Goal: Task Accomplishment & Management: Manage account settings

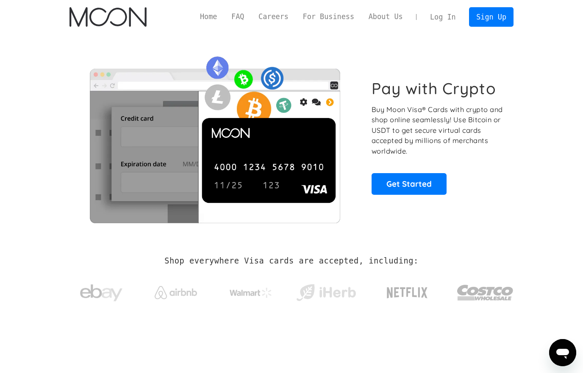
click at [443, 20] on link "Log In" at bounding box center [443, 17] width 40 height 19
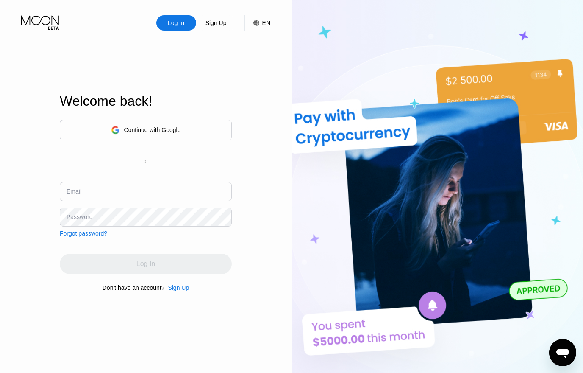
click at [181, 200] on input "text" at bounding box center [146, 191] width 172 height 19
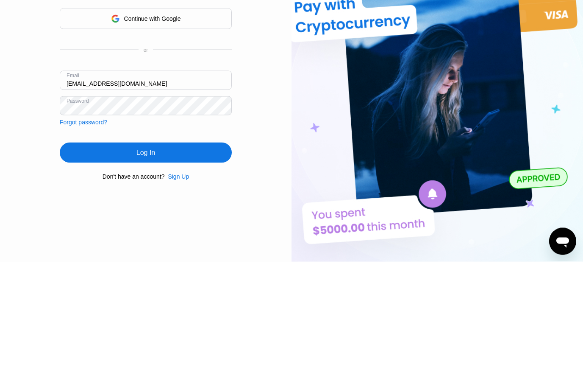
click at [206, 253] on div "Log In" at bounding box center [146, 263] width 172 height 20
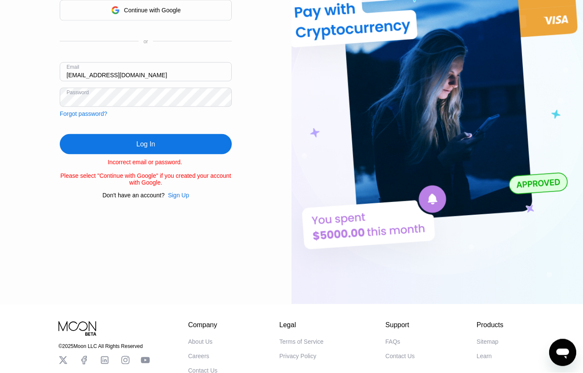
click at [107, 75] on input "Brazilbonnie02@gmail.com" at bounding box center [146, 71] width 172 height 19
click at [177, 141] on div "Log In" at bounding box center [146, 144] width 172 height 20
click at [133, 72] on input "Brazilbonnie22@gmail.com" at bounding box center [146, 71] width 172 height 19
click at [132, 72] on input "Brazilbonnie22@gmail.com" at bounding box center [146, 71] width 172 height 19
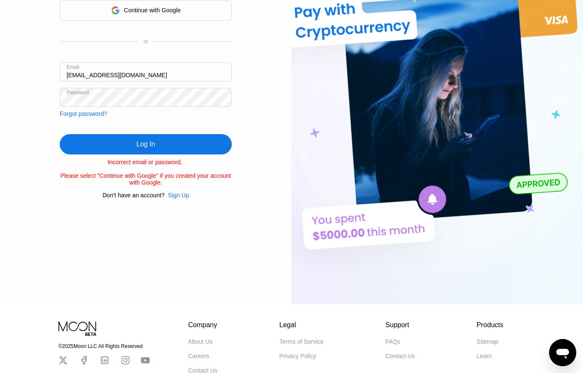
click at [127, 77] on input "Brazilbonnie22@gmail.com" at bounding box center [146, 71] width 172 height 19
click at [109, 77] on input "Brazilbonnie22@gmail.com" at bounding box center [146, 71] width 172 height 19
type input "Brazilbonnie12@gmail.com"
click at [165, 144] on div "Log In" at bounding box center [146, 144] width 172 height 20
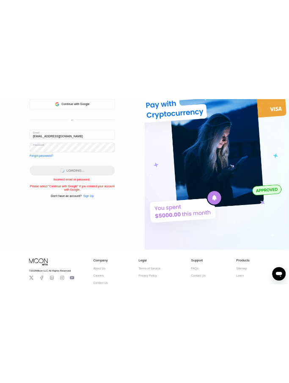
scroll to position [106, 0]
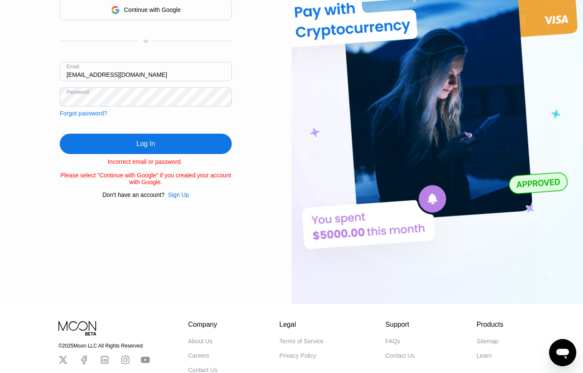
click at [264, 108] on div "Log In Sign Up EN Language English Save Welcome back! Continue with Google or E…" at bounding box center [146, 99] width 292 height 410
